Goal: Communication & Community: Ask a question

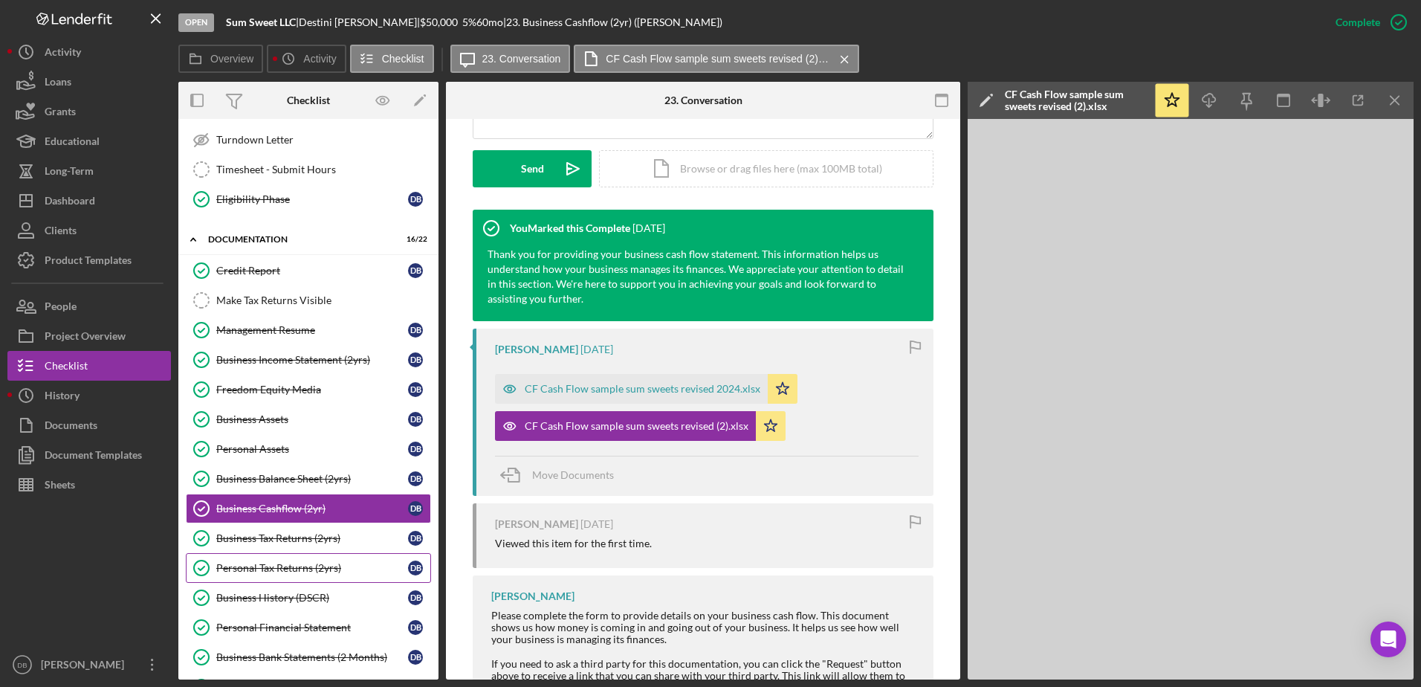
scroll to position [297, 0]
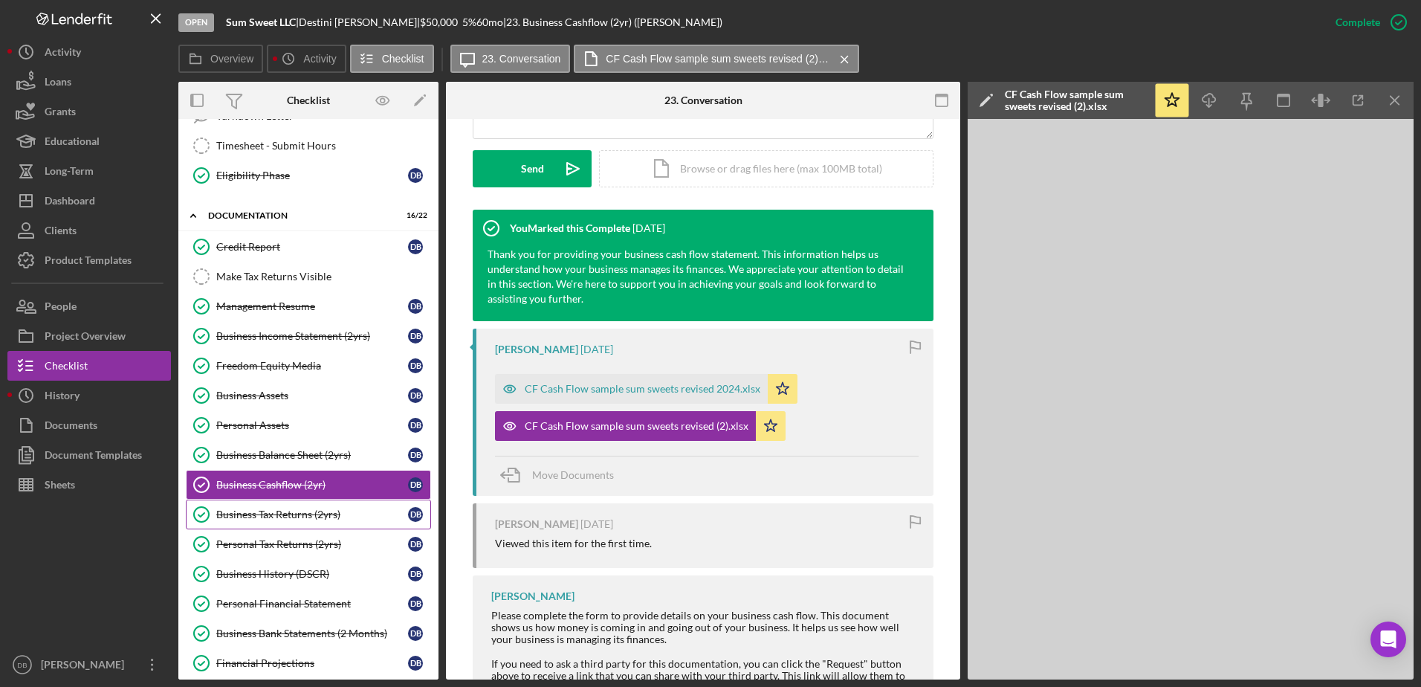
click at [323, 512] on div "Business Tax Returns (2yrs)" at bounding box center [312, 514] width 192 height 12
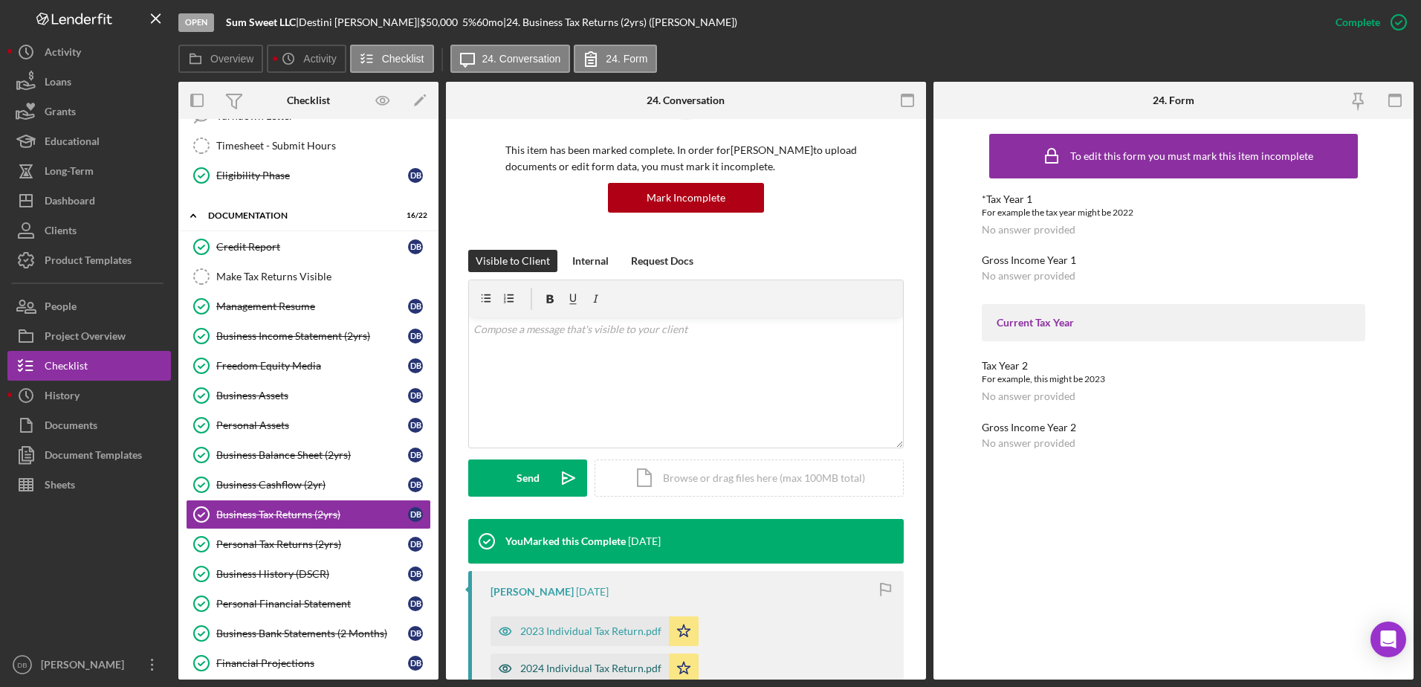
scroll to position [372, 0]
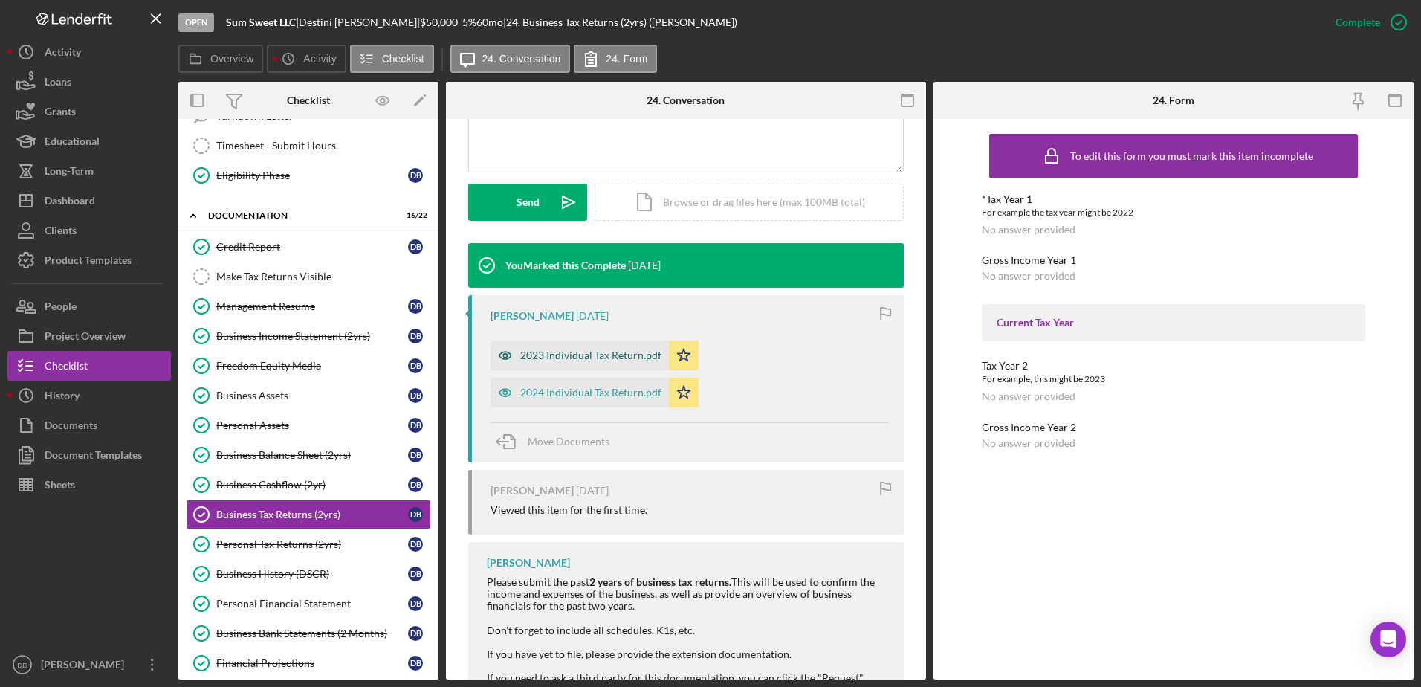
click at [564, 360] on div "2023 Individual Tax Return.pdf" at bounding box center [590, 355] width 141 height 12
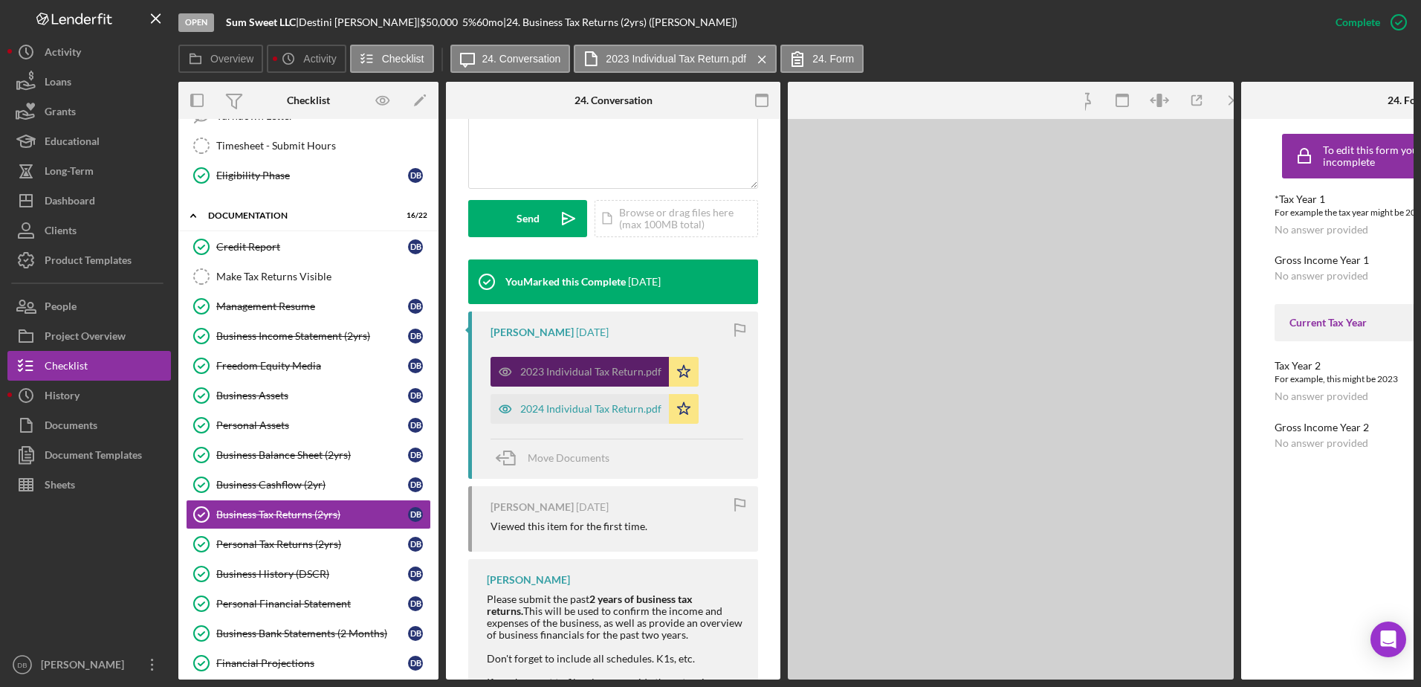
scroll to position [388, 0]
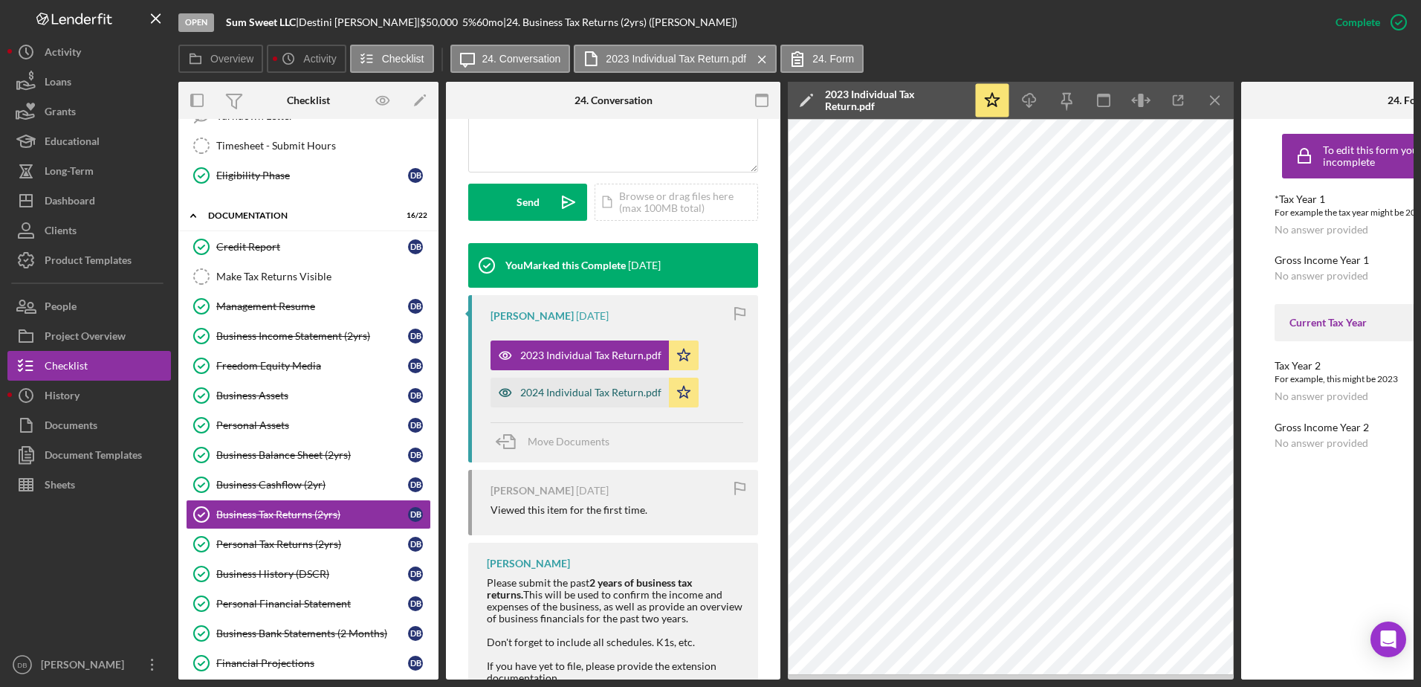
click at [623, 383] on div "2024 Individual Tax Return.pdf" at bounding box center [579, 392] width 178 height 30
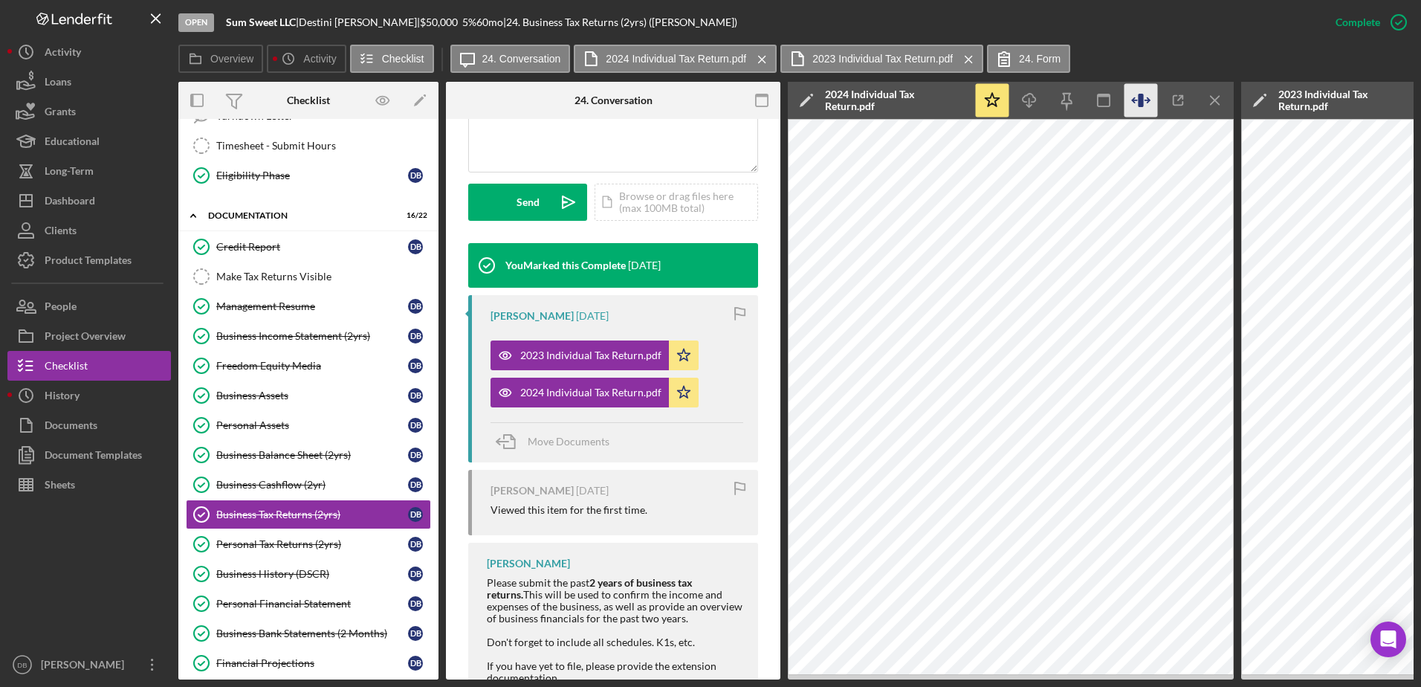
click at [1138, 88] on icon "button" at bounding box center [1140, 100] width 33 height 33
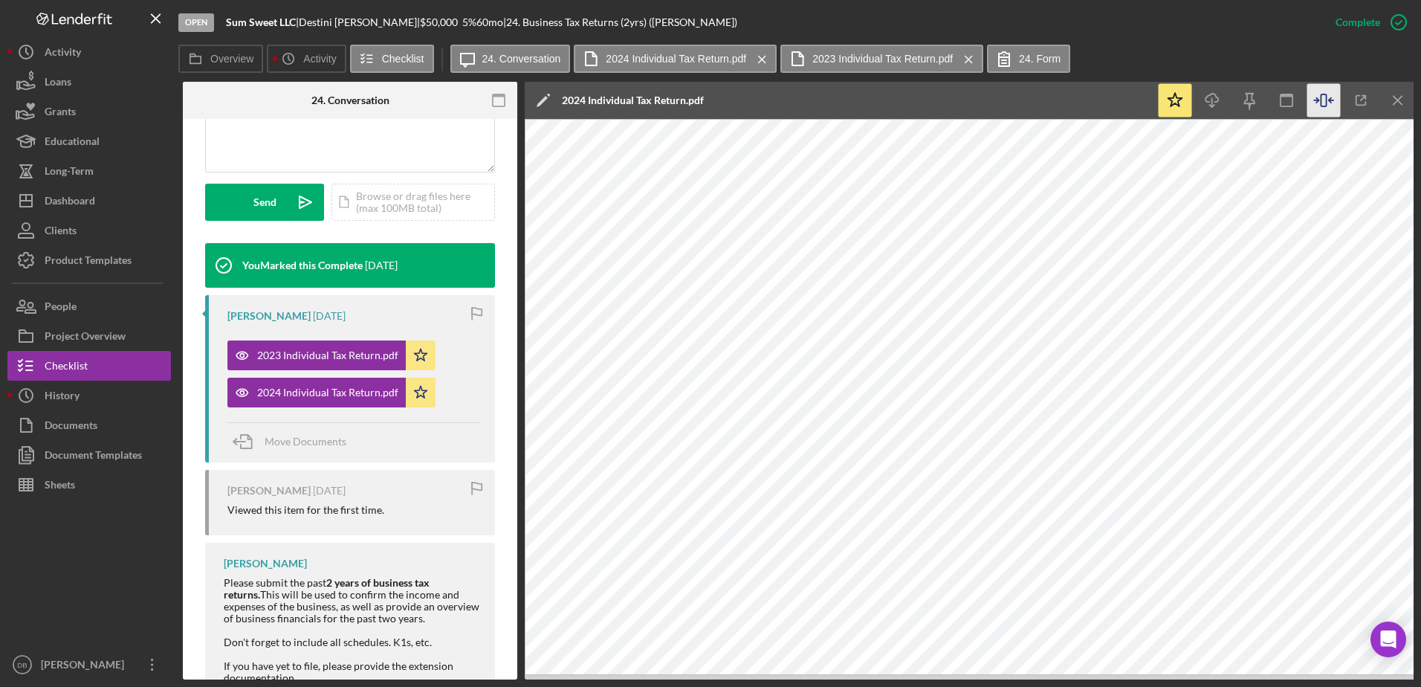
scroll to position [0, 275]
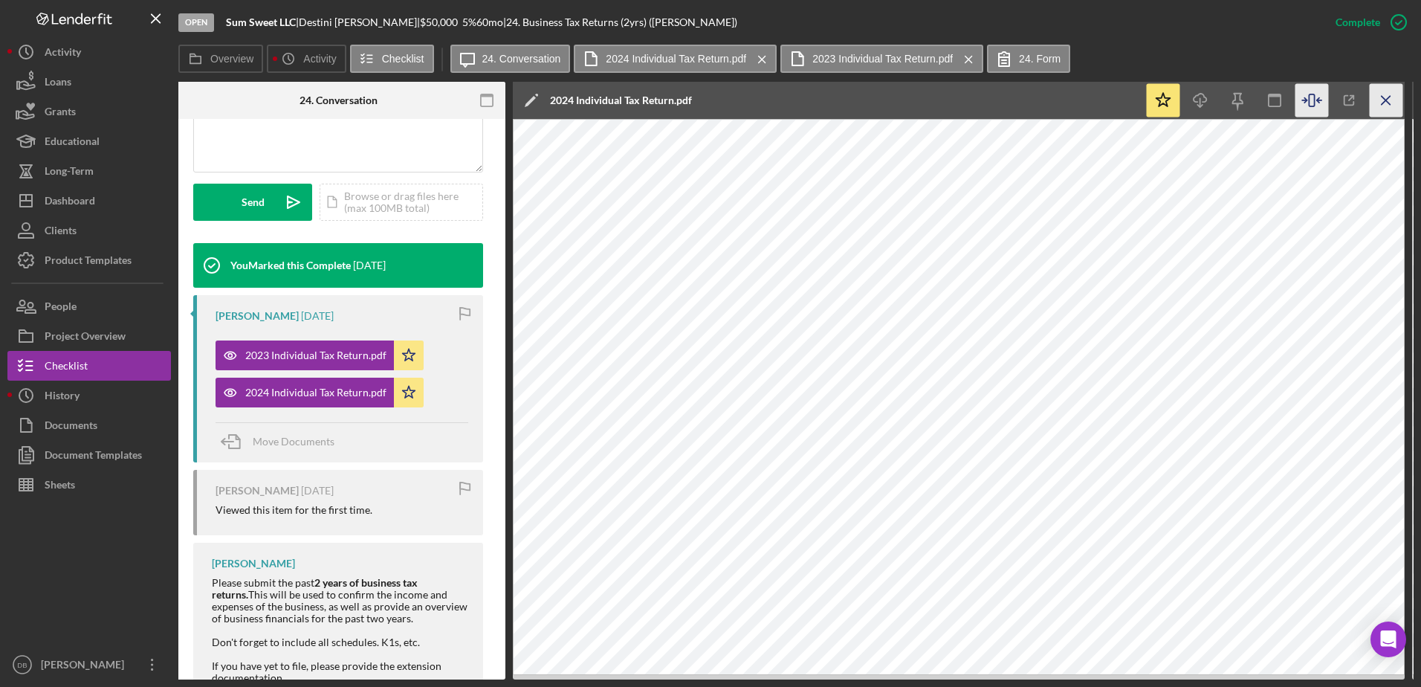
click at [1390, 96] on line "button" at bounding box center [1385, 100] width 8 height 8
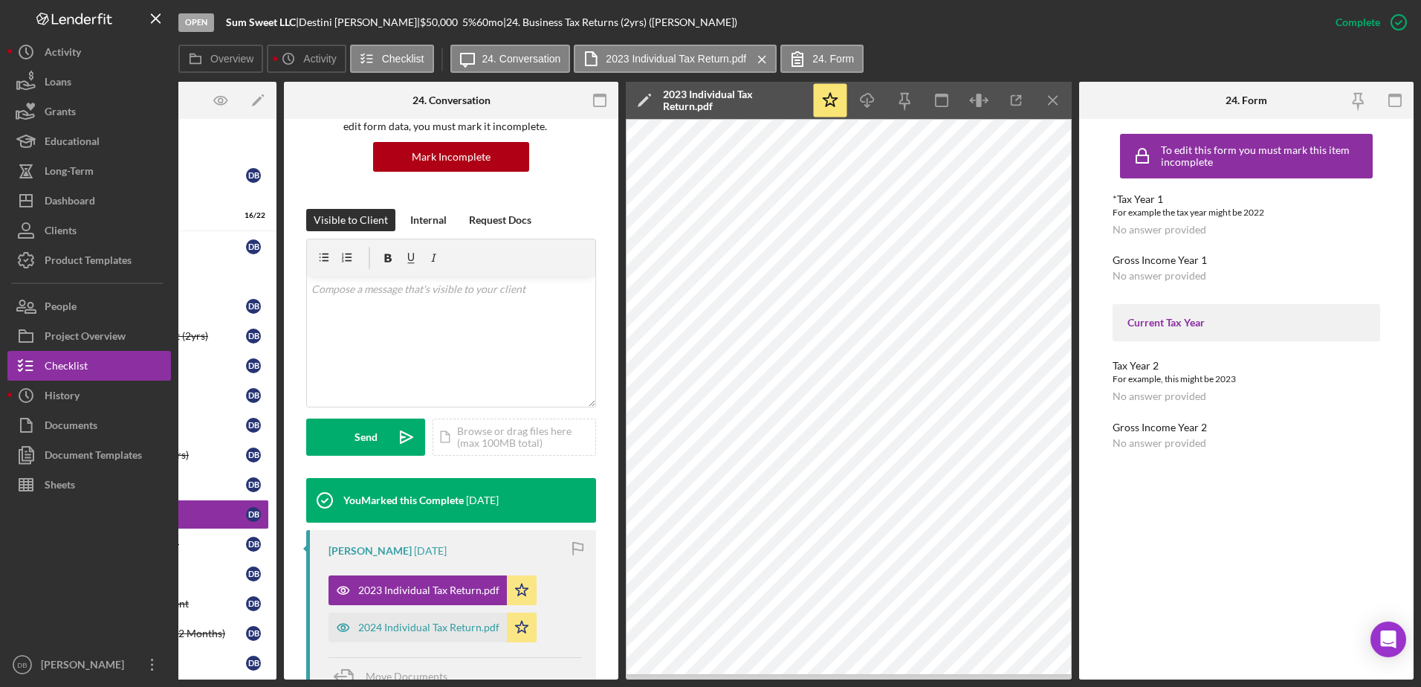
scroll to position [0, 0]
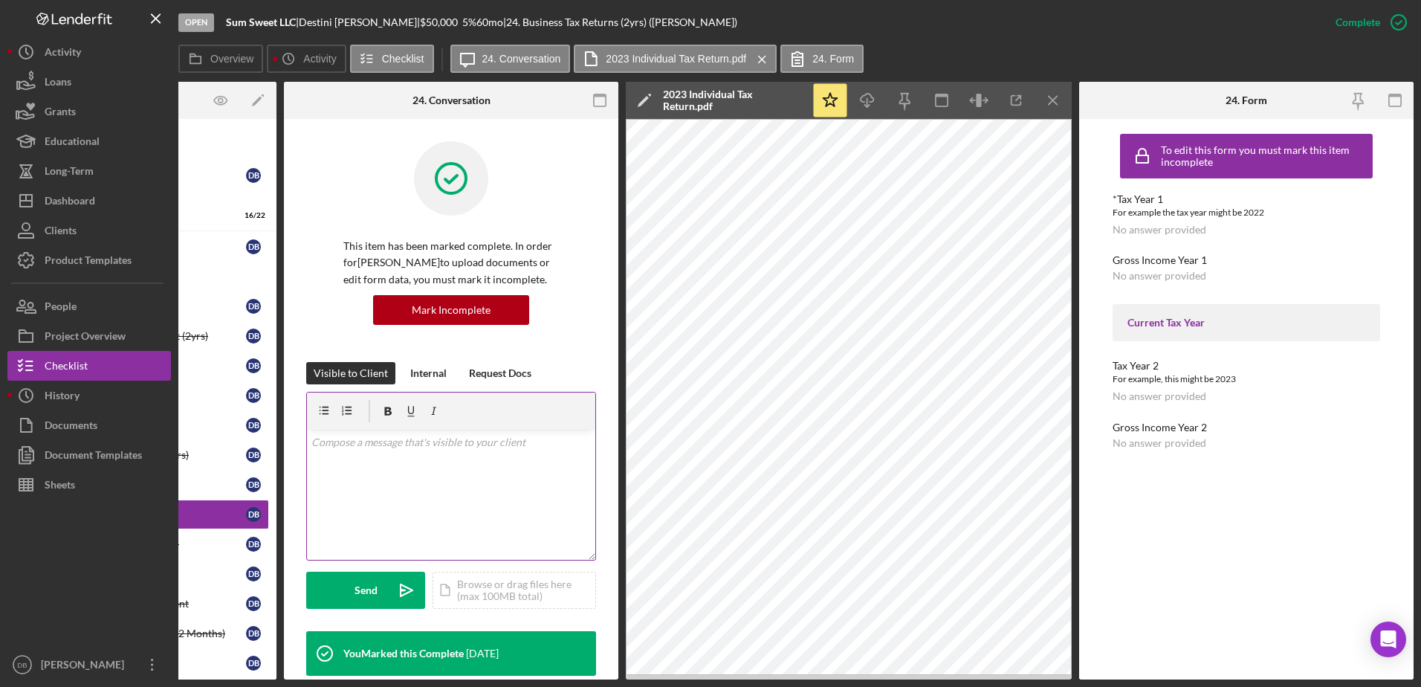
click at [418, 490] on div "v Color teal Color pink Remove color Add row above Add row below Add column bef…" at bounding box center [451, 495] width 288 height 130
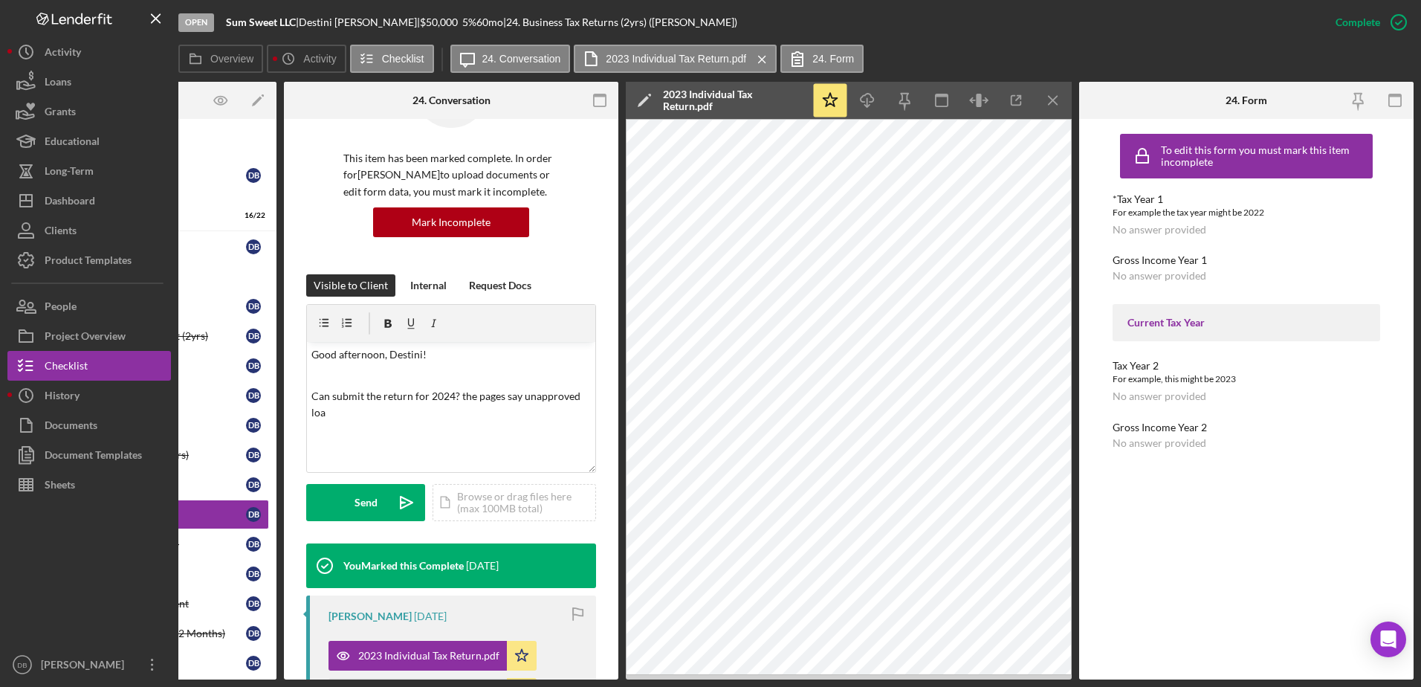
scroll to position [297, 0]
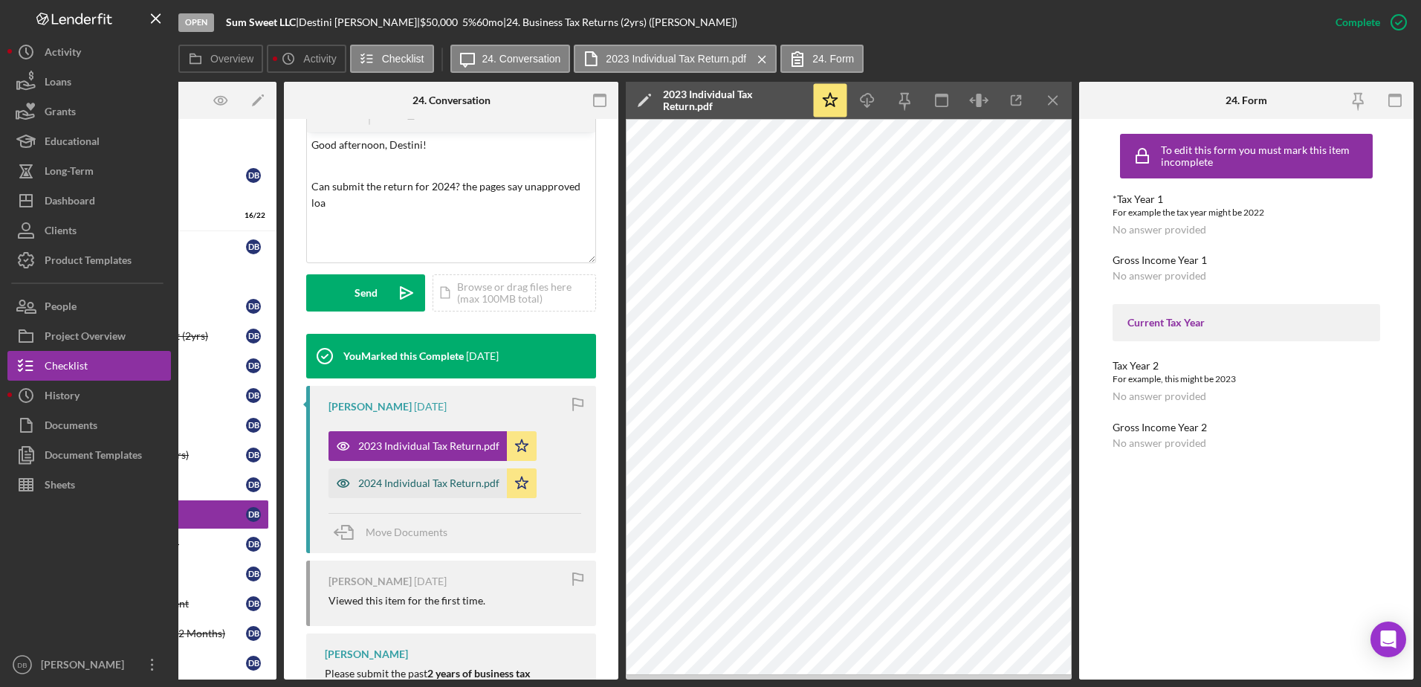
click at [409, 486] on div "2024 Individual Tax Return.pdf" at bounding box center [428, 483] width 141 height 12
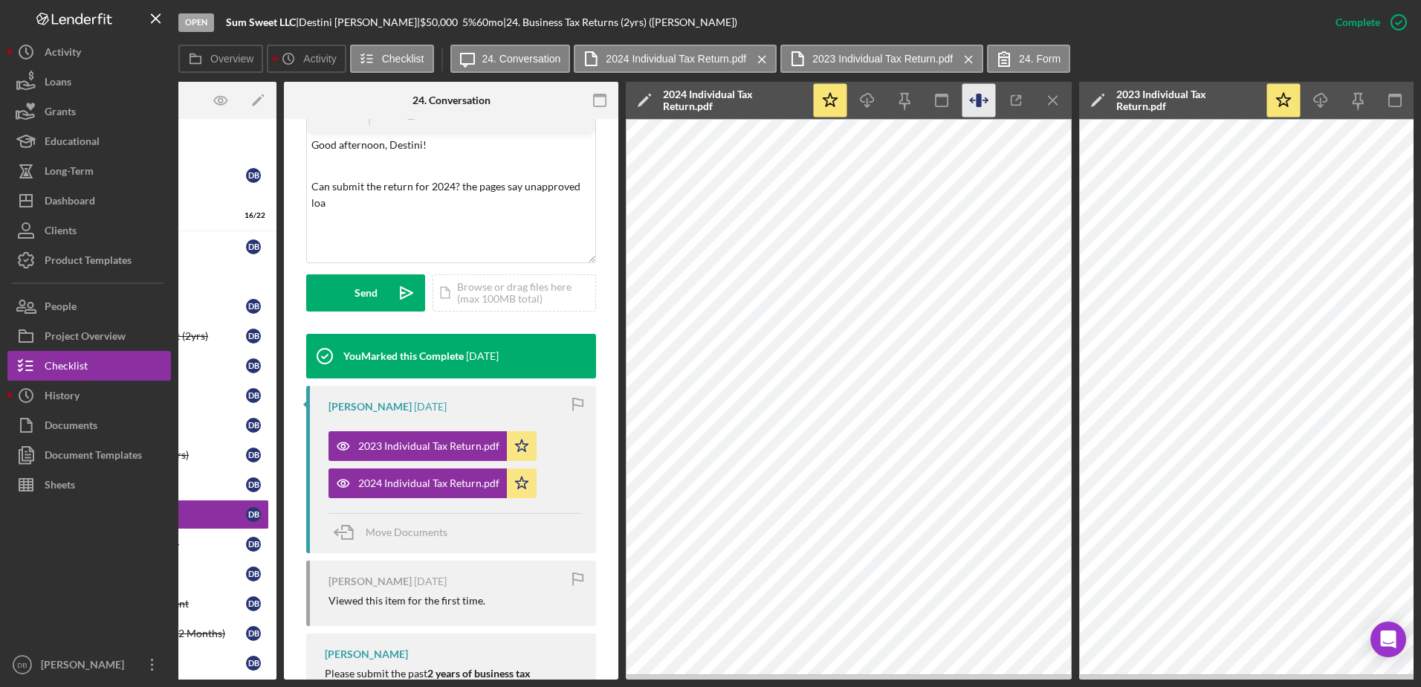
click at [969, 100] on icon "button" at bounding box center [978, 100] width 33 height 33
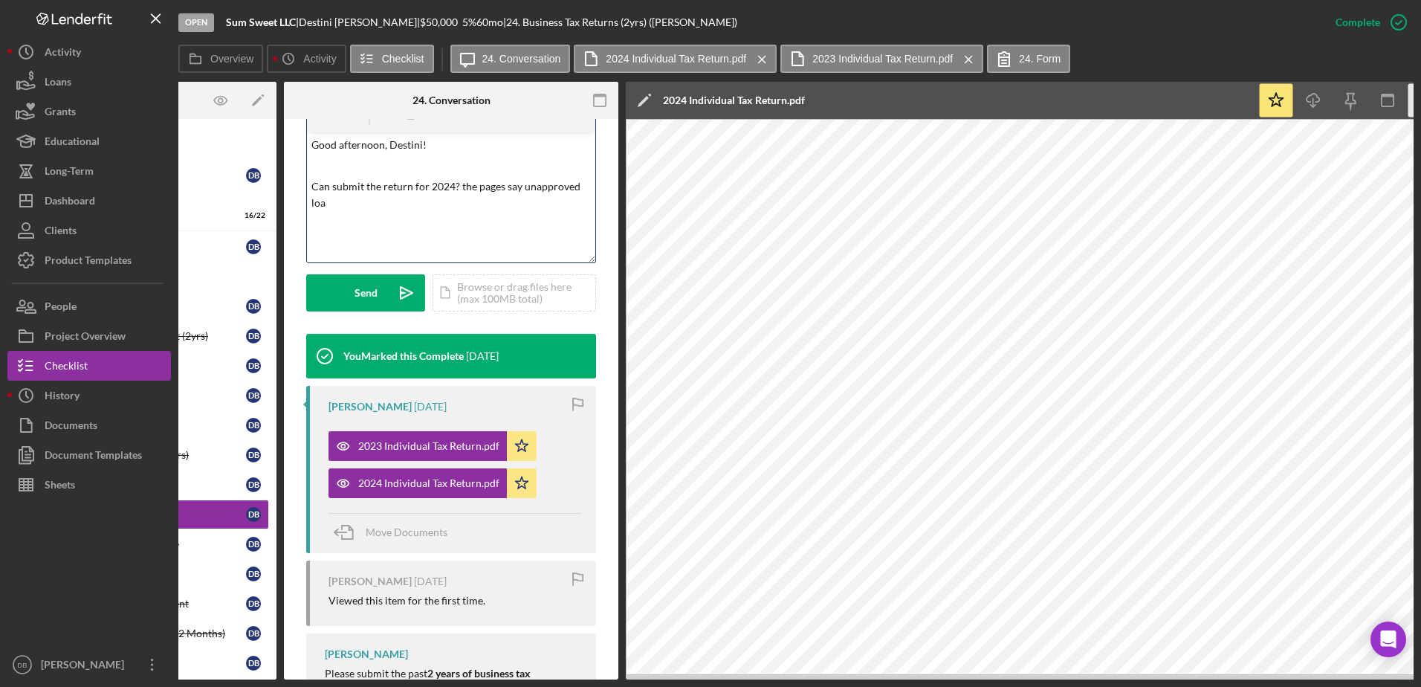
click at [440, 211] on p "Can submit the return for 2024? the pages say unapproved loa" at bounding box center [451, 194] width 280 height 33
click at [330, 182] on p "Can submit the return for 2024? the pages say unapproved form do not file. We n…" at bounding box center [451, 194] width 280 height 33
click at [381, 291] on button "Send Icon/icon-invite-send" at bounding box center [365, 292] width 119 height 37
